Goal: Task Accomplishment & Management: Use online tool/utility

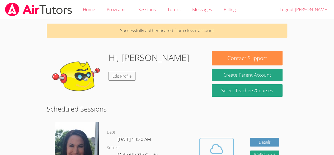
click at [221, 145] on icon at bounding box center [216, 148] width 15 height 15
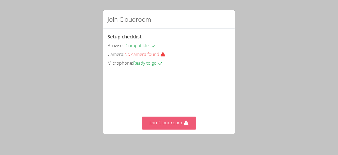
click at [174, 119] on button "Join Cloudroom" at bounding box center [169, 122] width 54 height 13
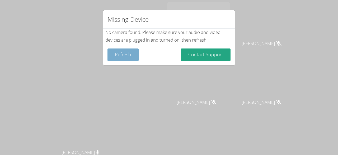
click at [123, 49] on button "Refresh" at bounding box center [123, 54] width 31 height 12
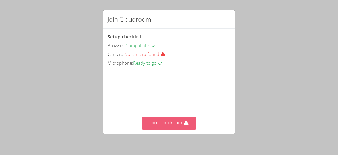
click at [163, 122] on button "Join Cloudroom" at bounding box center [169, 122] width 54 height 13
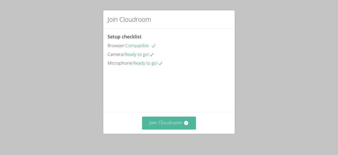
click at [184, 122] on icon at bounding box center [186, 123] width 4 height 4
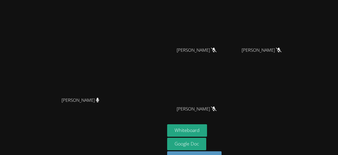
scroll to position [67, 0]
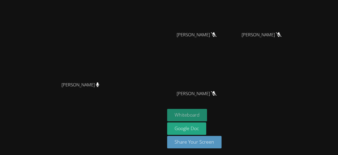
click at [207, 109] on button "Whiteboard" at bounding box center [187, 115] width 40 height 12
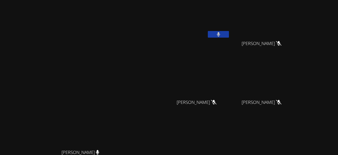
click at [220, 33] on icon at bounding box center [218, 34] width 3 height 4
click at [229, 32] on button at bounding box center [218, 34] width 21 height 7
click at [229, 35] on button at bounding box center [218, 34] width 21 height 7
click at [229, 34] on button at bounding box center [218, 34] width 21 height 7
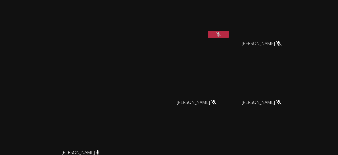
click at [221, 33] on icon at bounding box center [219, 34] width 6 height 4
click at [229, 37] on button at bounding box center [218, 34] width 21 height 7
click at [229, 31] on button at bounding box center [218, 34] width 21 height 7
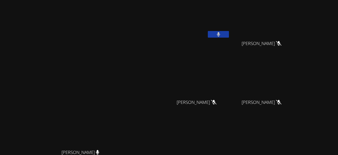
click at [229, 31] on button at bounding box center [218, 34] width 21 height 7
click at [229, 34] on button at bounding box center [218, 34] width 21 height 7
click at [220, 33] on icon at bounding box center [218, 34] width 3 height 4
click at [229, 31] on button at bounding box center [218, 34] width 21 height 7
click at [229, 34] on button at bounding box center [218, 34] width 21 height 7
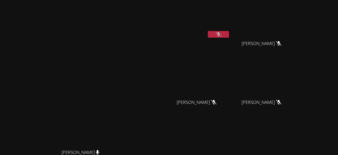
click at [229, 31] on button at bounding box center [218, 34] width 21 height 7
click at [229, 34] on button at bounding box center [218, 34] width 21 height 7
click at [229, 33] on button at bounding box center [218, 34] width 21 height 7
drag, startPoint x: 249, startPoint y: 33, endPoint x: 246, endPoint y: 9, distance: 24.5
click at [230, 9] on video at bounding box center [198, 19] width 63 height 35
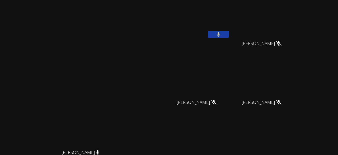
click at [230, 30] on video at bounding box center [198, 19] width 63 height 35
click at [229, 34] on button at bounding box center [218, 34] width 21 height 7
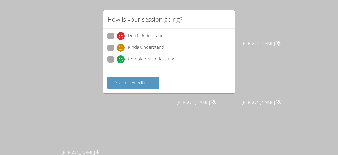
click at [139, 47] on span "Kinda Understand" at bounding box center [146, 48] width 36 height 8
click at [121, 47] on input "Kinda Understand" at bounding box center [119, 46] width 4 height 4
radio input "true"
click at [144, 76] on button "Submit Feedback" at bounding box center [134, 82] width 52 height 12
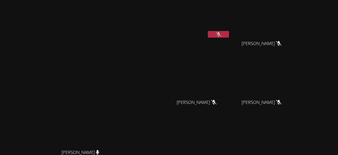
drag, startPoint x: 232, startPoint y: 27, endPoint x: 204, endPoint y: 49, distance: 35.3
click at [204, 49] on aside "Joao Lucas Reis Savannah Riggin Savannah Riggin Samuel Mireles Santillan Samuel…" at bounding box center [231, 111] width 132 height 223
drag, startPoint x: 224, startPoint y: 1, endPoint x: 196, endPoint y: 32, distance: 42.1
click at [163, 32] on div "Maria Summers Maria Summers" at bounding box center [82, 111] width 161 height 219
click at [229, 34] on button at bounding box center [218, 34] width 21 height 7
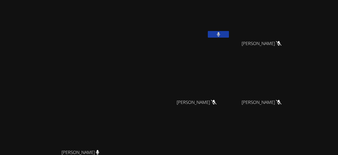
click at [220, 35] on icon at bounding box center [218, 34] width 3 height 4
click at [229, 34] on button at bounding box center [218, 34] width 21 height 7
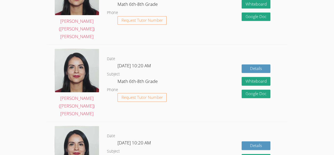
scroll to position [137, 0]
